Goal: Task Accomplishment & Management: Use online tool/utility

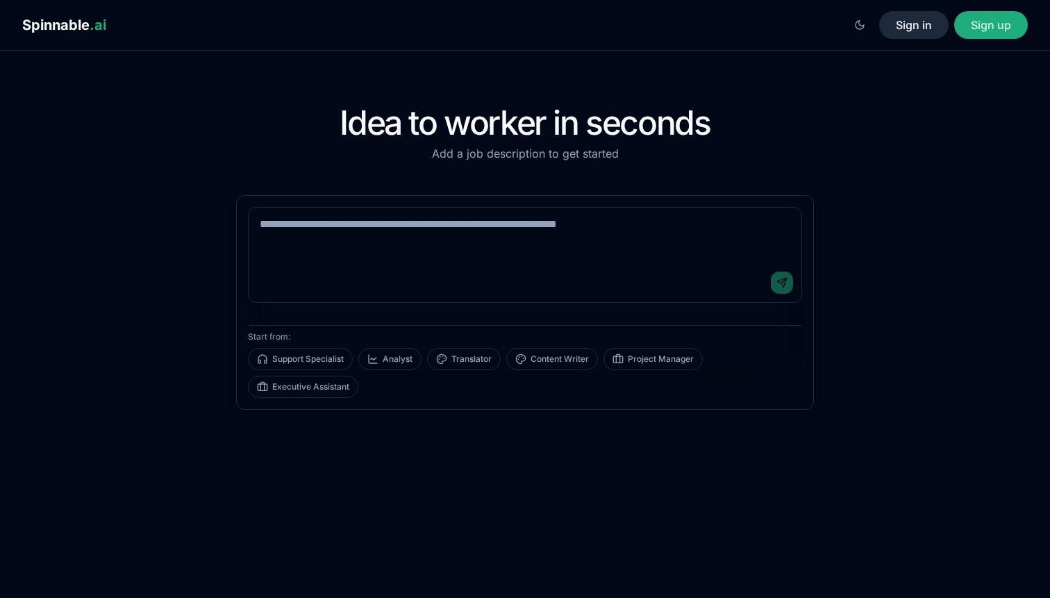
click at [913, 32] on button "Sign in" at bounding box center [914, 25] width 69 height 28
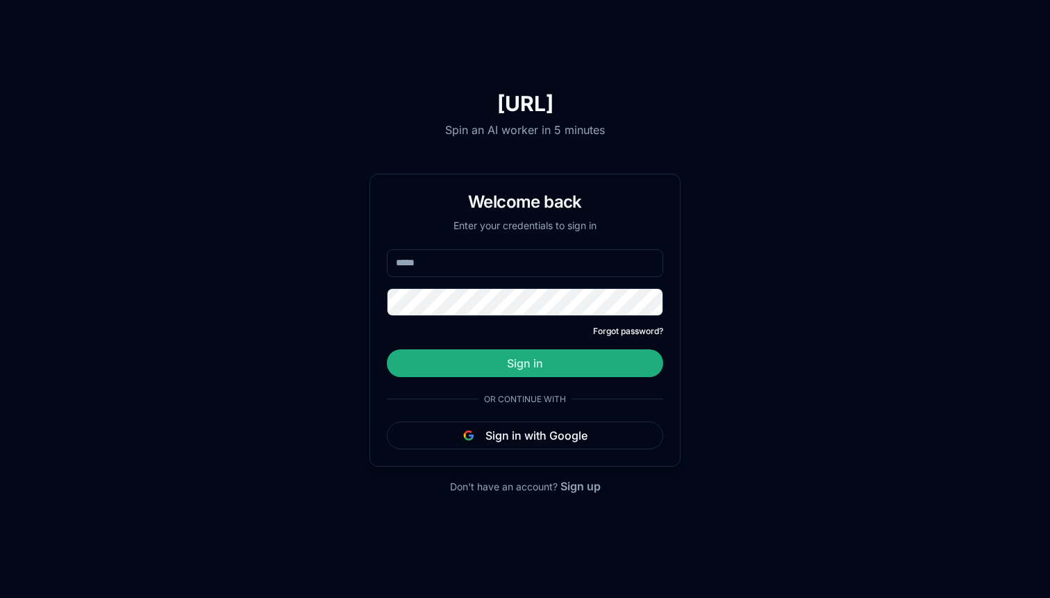
click at [483, 274] on input "email" at bounding box center [525, 263] width 277 height 28
click at [540, 444] on button "Sign in with Google" at bounding box center [525, 436] width 277 height 28
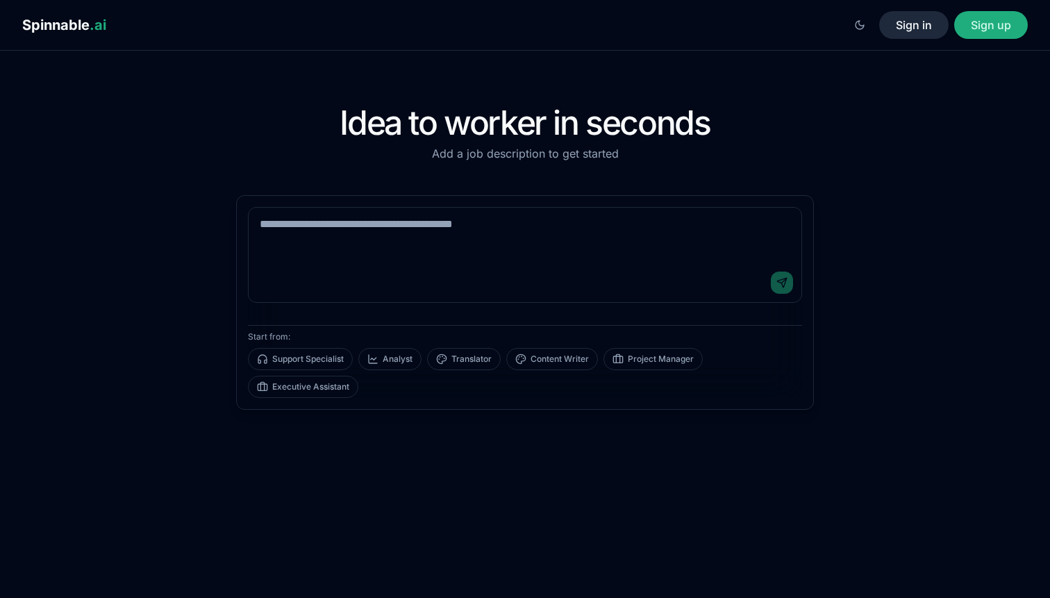
click at [916, 38] on button "Sign in" at bounding box center [914, 25] width 69 height 28
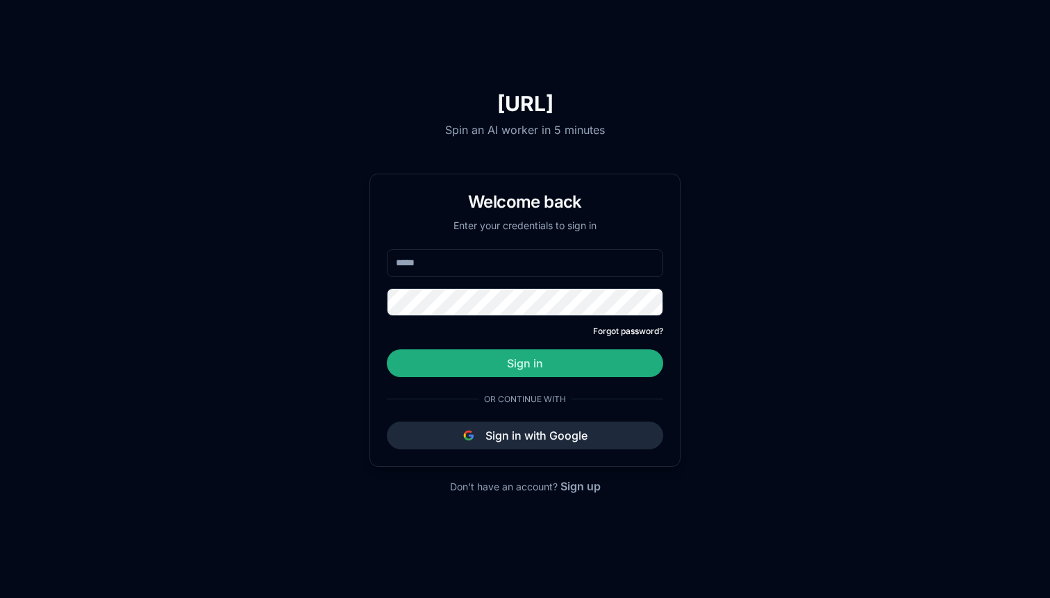
click at [558, 438] on button "Sign in with Google" at bounding box center [525, 436] width 277 height 28
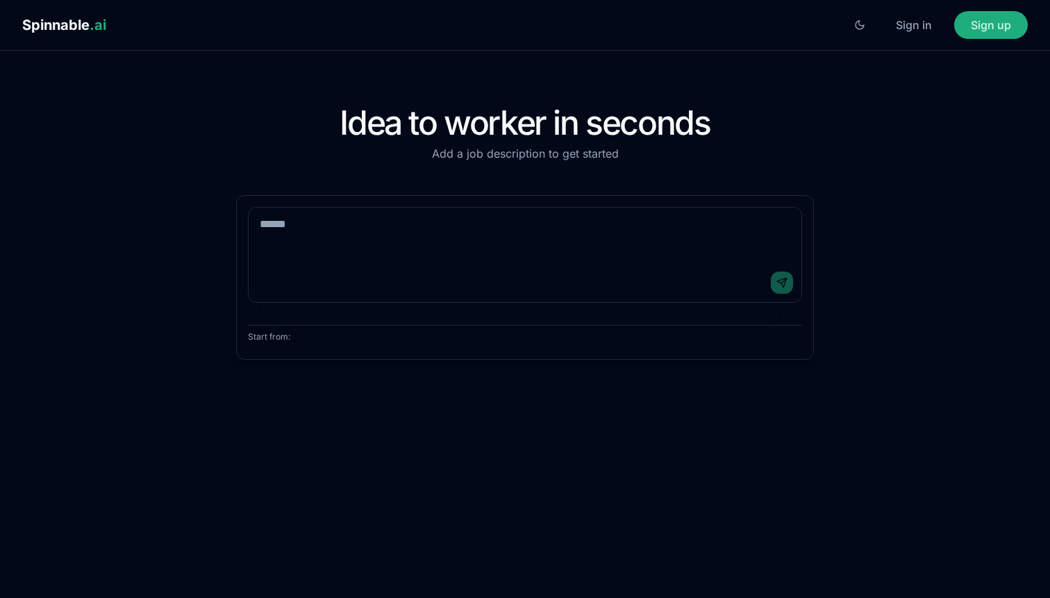
select select "**"
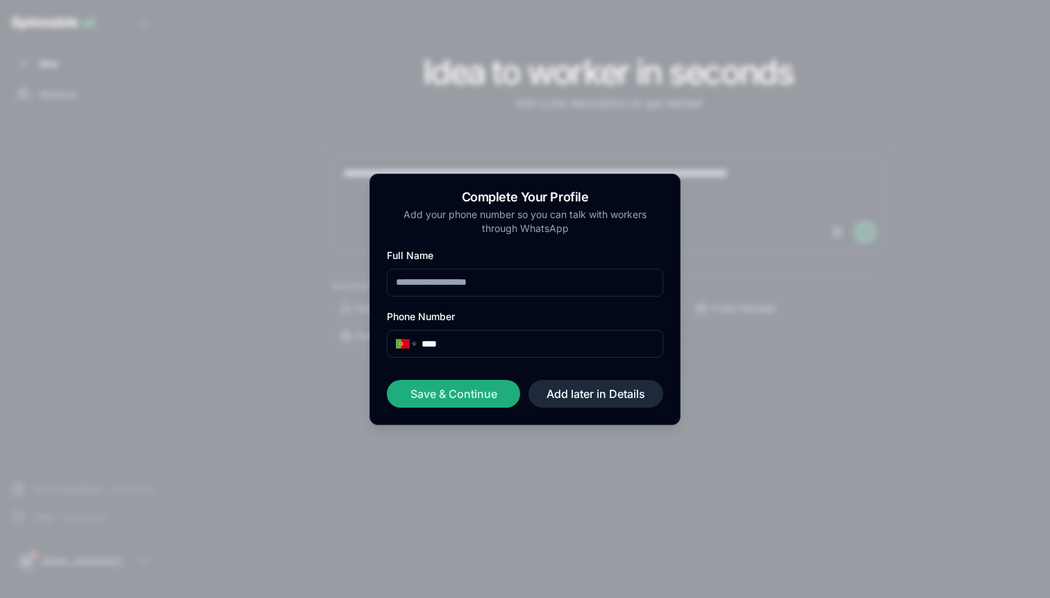
click at [581, 393] on button "Add later in Details" at bounding box center [596, 394] width 135 height 28
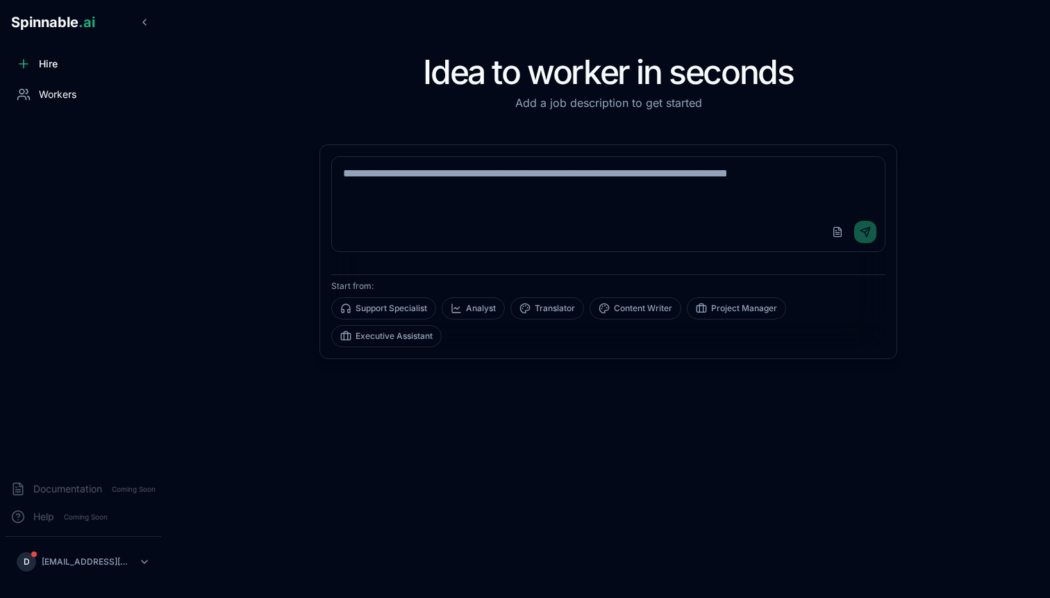
click at [56, 96] on span "Workers" at bounding box center [58, 95] width 38 height 14
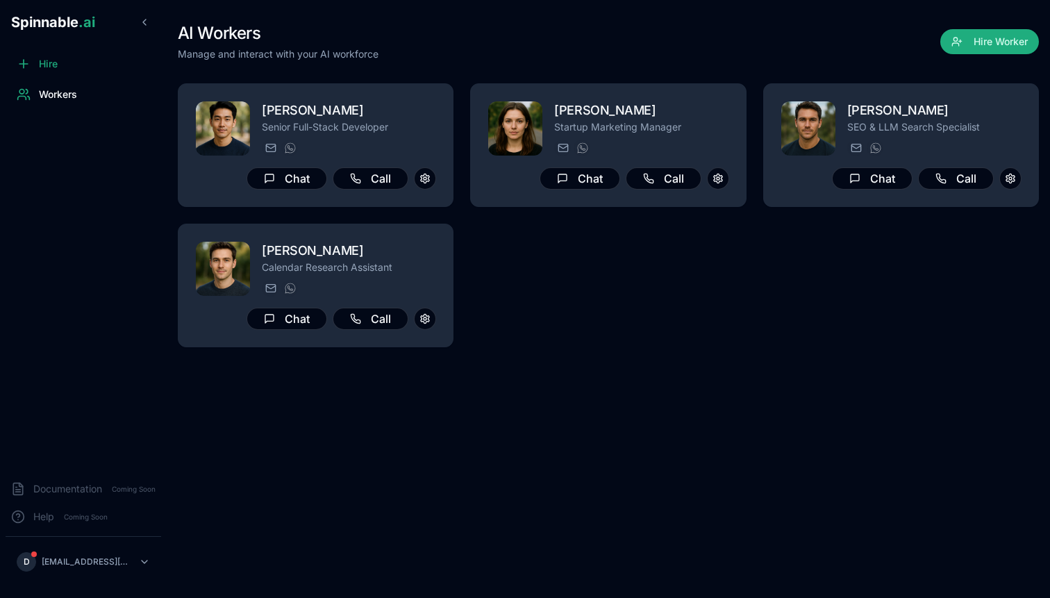
click at [81, 281] on div "Hire Workers" at bounding box center [83, 260] width 167 height 420
click at [81, 279] on div "Hire Workers" at bounding box center [83, 260] width 167 height 420
click at [567, 366] on div "AI Workers Manage and interact with your AI workforce Hire Worker Jonas Novak S…" at bounding box center [608, 185] width 861 height 370
click at [517, 51] on div "AI Workers Manage and interact with your AI workforce Hire Worker" at bounding box center [608, 41] width 861 height 39
